Goal: Check status

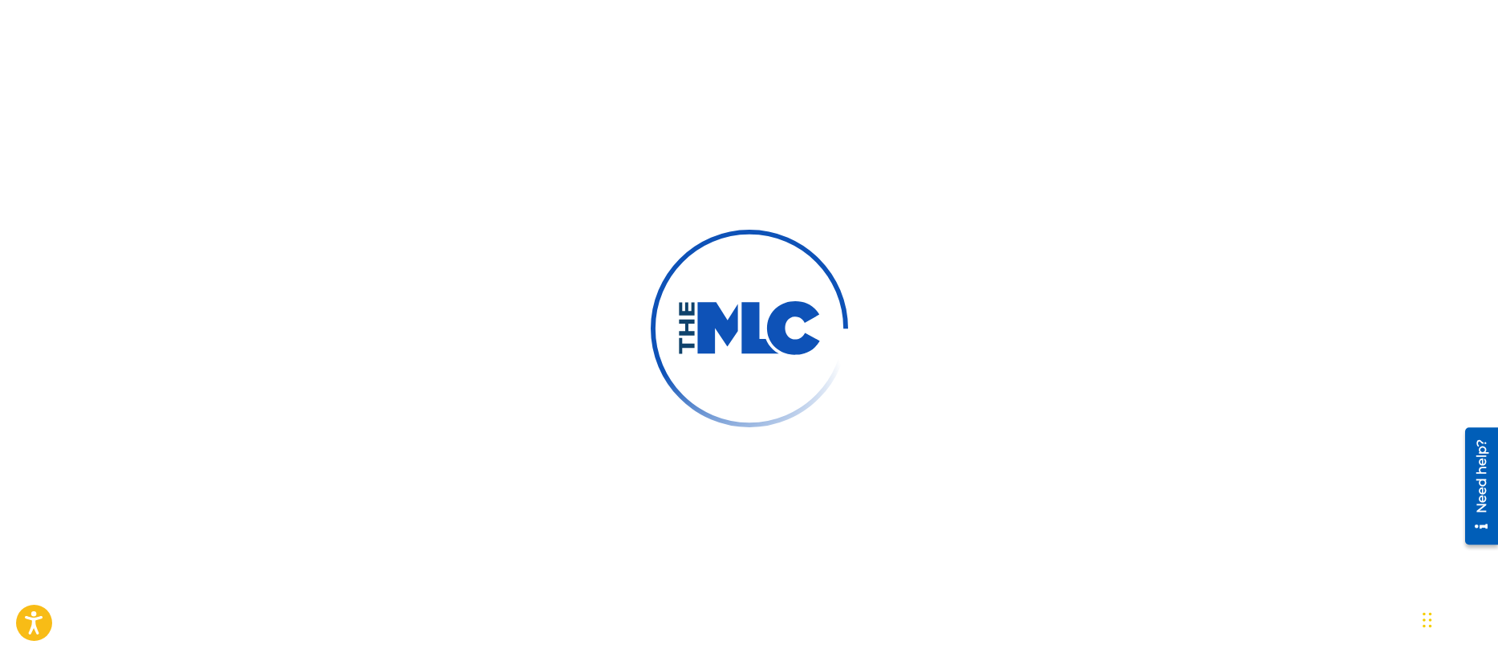
click at [1030, 123] on div at bounding box center [749, 328] width 1498 height 657
